Goal: Task Accomplishment & Management: Use online tool/utility

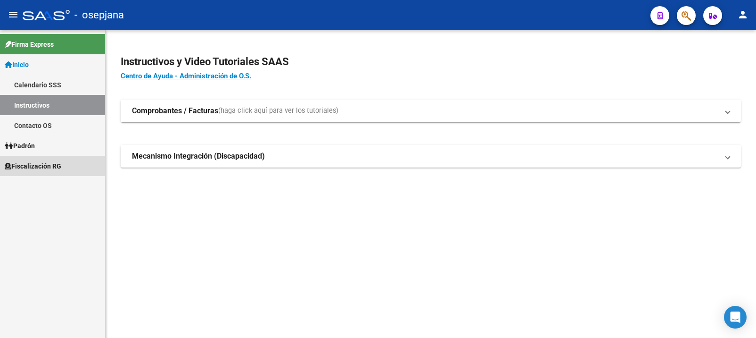
click at [48, 163] on span "Fiscalización RG" at bounding box center [33, 166] width 57 height 10
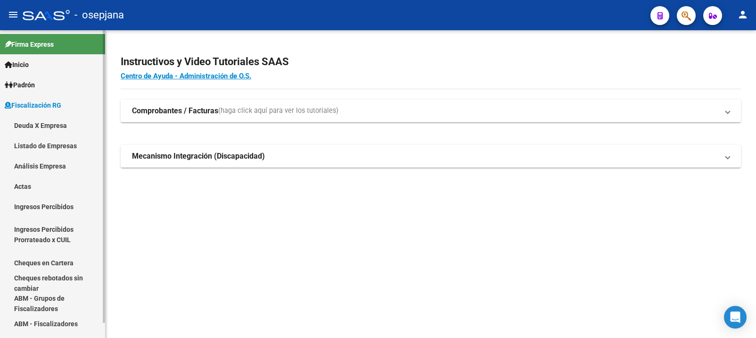
click at [46, 163] on link "Análisis Empresa" at bounding box center [52, 166] width 105 height 20
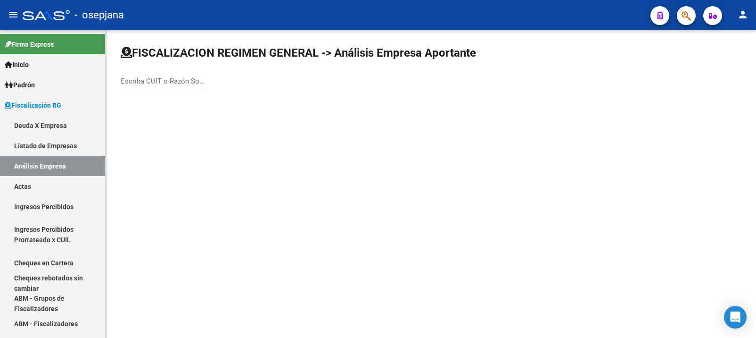
click at [161, 84] on input "Escriba CUIT o Razón Social para buscar" at bounding box center [163, 81] width 85 height 8
click at [159, 84] on input "Escriba CUIT o Razón Social para buscar" at bounding box center [163, 81] width 85 height 8
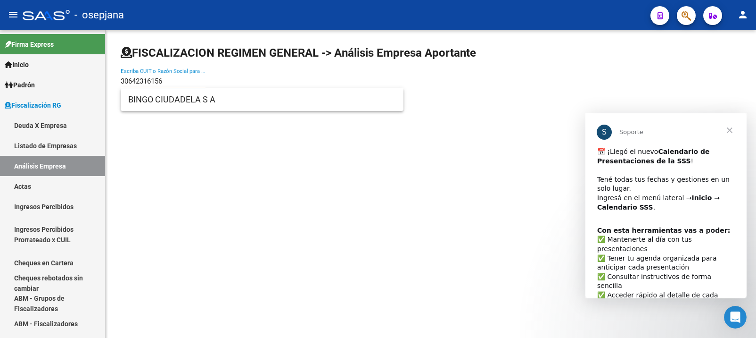
type input "30642316156"
click at [728, 128] on span "Cerrar" at bounding box center [730, 130] width 34 height 34
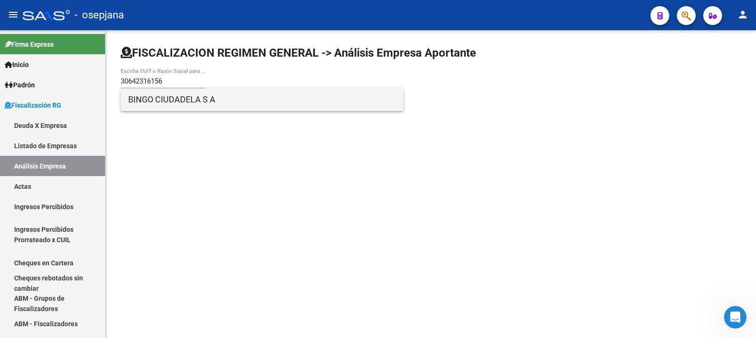
click at [165, 98] on span "BINGO CIUDADELA S A" at bounding box center [262, 99] width 268 height 23
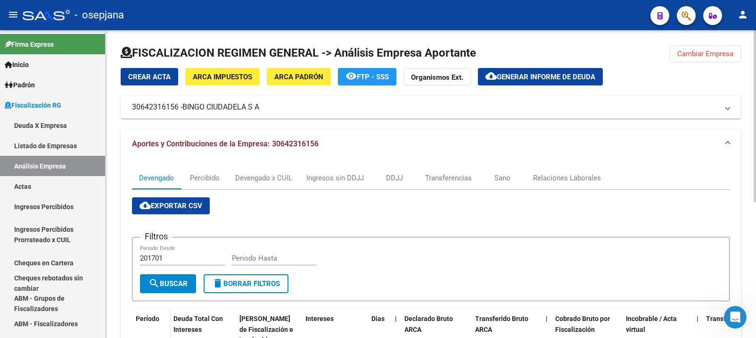
click at [536, 73] on span "Generar informe de deuda" at bounding box center [546, 77] width 99 height 8
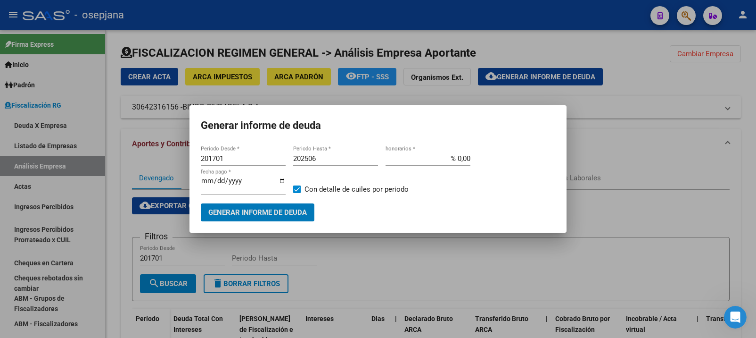
click at [218, 160] on input "201701" at bounding box center [243, 158] width 85 height 8
type input "202504"
click at [244, 210] on span "Generar informe de deuda" at bounding box center [257, 212] width 99 height 8
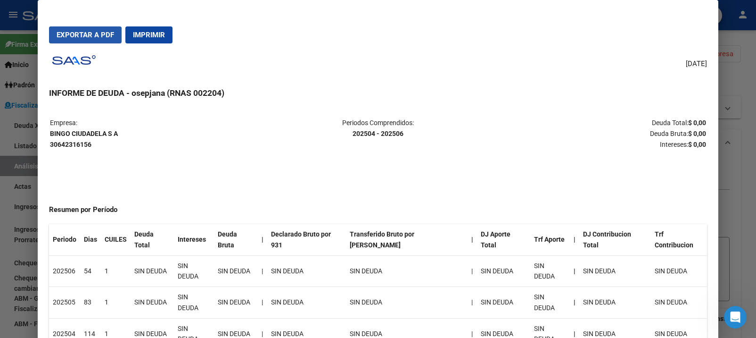
click at [91, 39] on span "Exportar a PDF" at bounding box center [86, 35] width 58 height 8
click at [18, 180] on div at bounding box center [378, 169] width 756 height 338
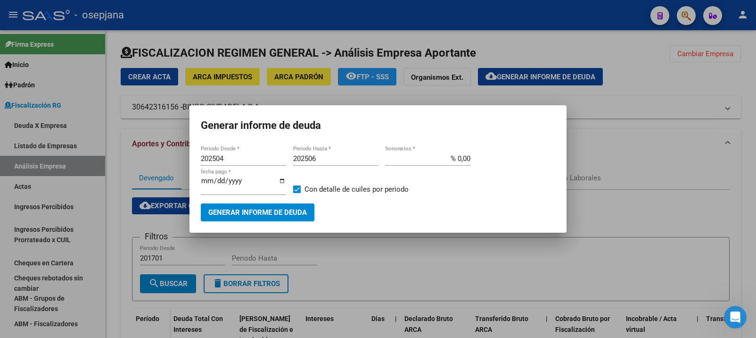
click at [171, 157] on div at bounding box center [378, 169] width 756 height 338
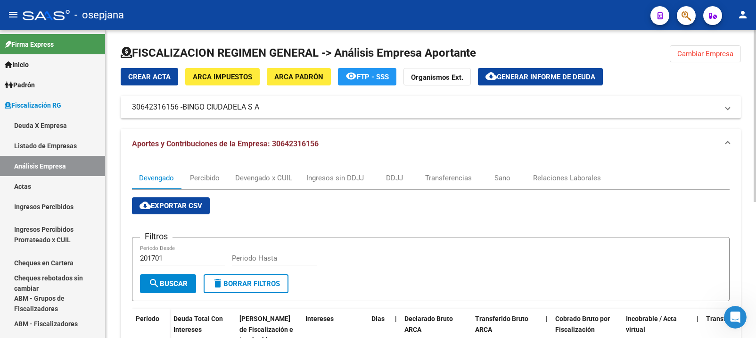
click at [701, 53] on span "Cambiar Empresa" at bounding box center [705, 54] width 56 height 8
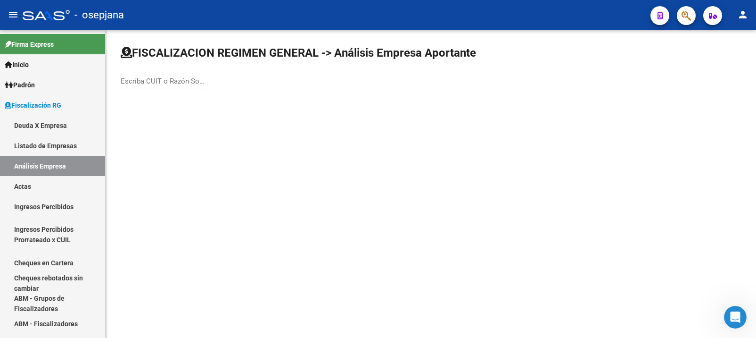
click at [150, 88] on div "Escriba CUIT o Razón Social para buscar" at bounding box center [163, 78] width 85 height 20
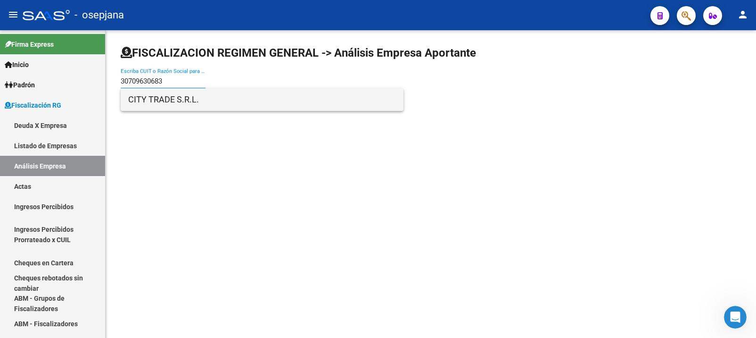
type input "30709630683"
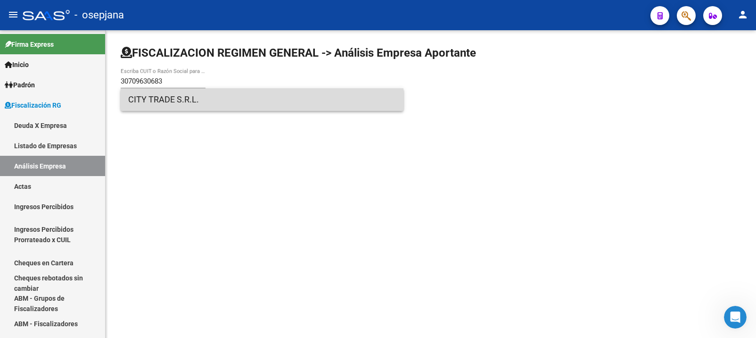
click at [156, 101] on span "CITY TRADE S.R.L." at bounding box center [262, 99] width 268 height 23
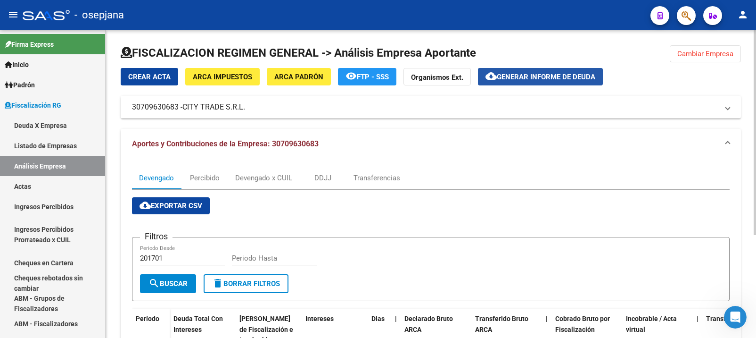
click at [541, 75] on span "Generar informe de deuda" at bounding box center [546, 77] width 99 height 8
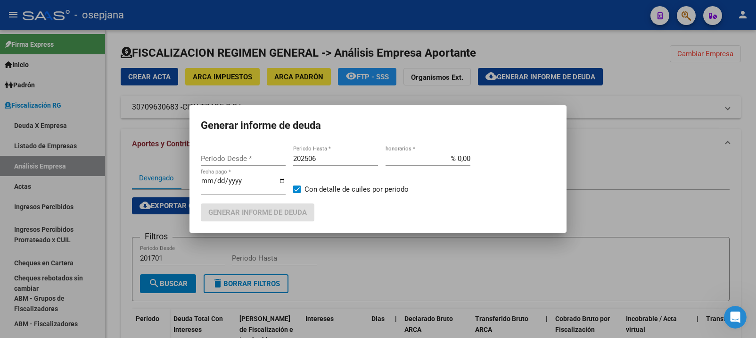
type input "201701"
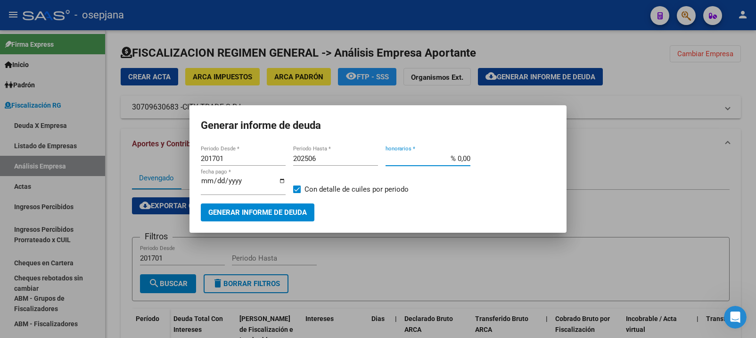
click at [459, 159] on input "% 0,00" at bounding box center [428, 158] width 85 height 8
type input "% 10,00"
click at [221, 182] on input "[DATE]" at bounding box center [243, 184] width 85 height 15
type input "[DATE]"
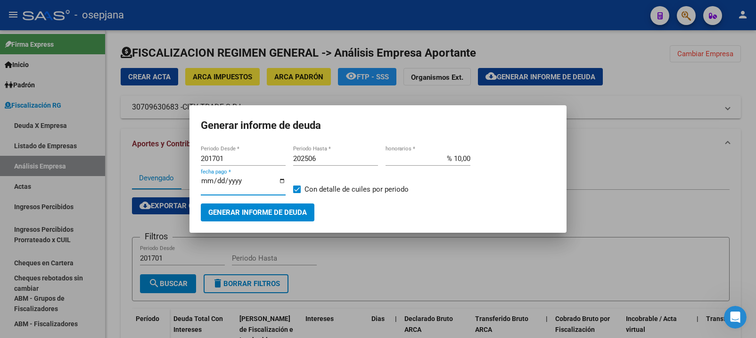
click at [254, 209] on span "Generar informe de deuda" at bounding box center [257, 212] width 99 height 8
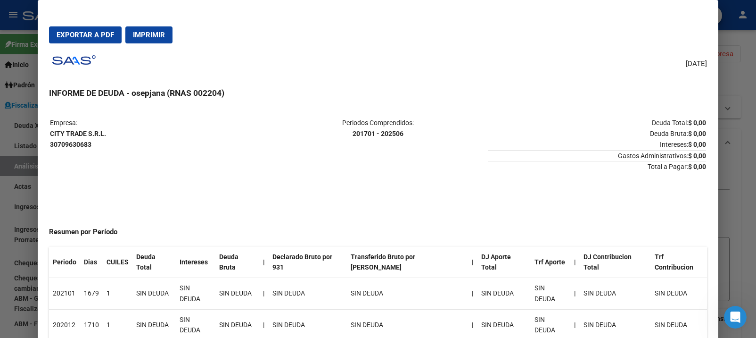
click at [85, 33] on span "Exportar a PDF" at bounding box center [86, 35] width 58 height 8
click at [11, 132] on div at bounding box center [378, 169] width 756 height 338
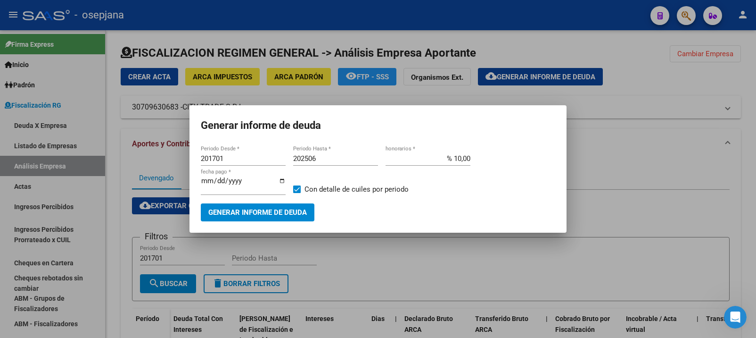
click at [153, 160] on div at bounding box center [378, 169] width 756 height 338
